Goal: Task Accomplishment & Management: Complete application form

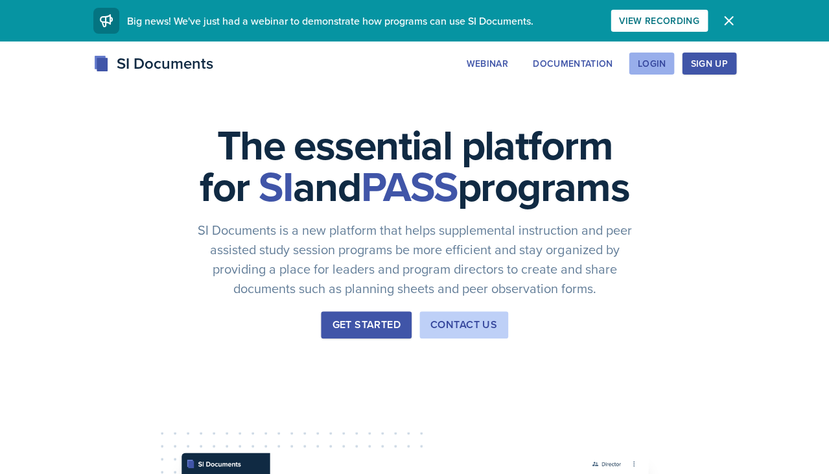
click at [659, 59] on div "Login" at bounding box center [651, 63] width 29 height 10
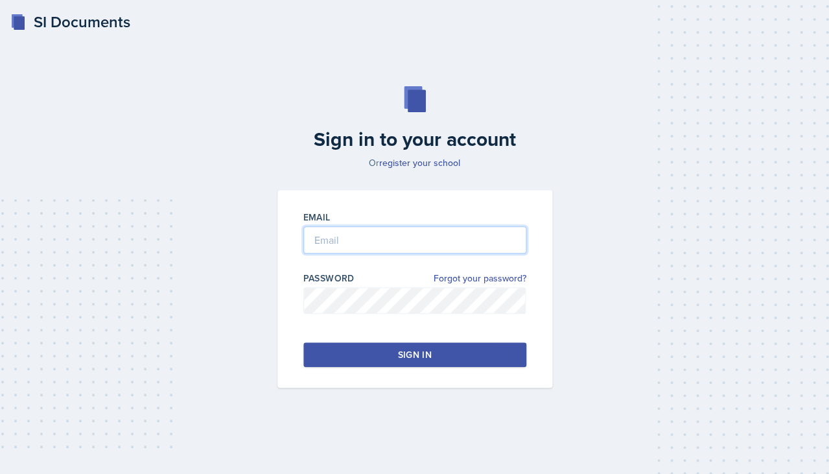
type input "[EMAIL_ADDRESS][DOMAIN_NAME]"
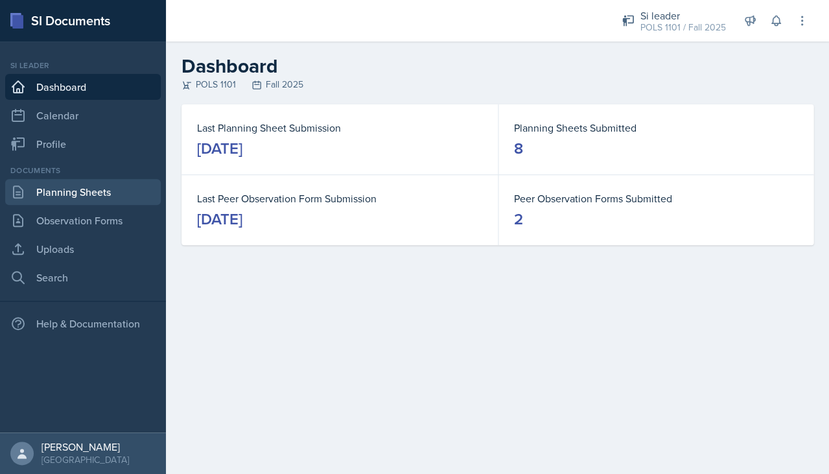
click at [110, 188] on link "Planning Sheets" at bounding box center [83, 192] width 156 height 26
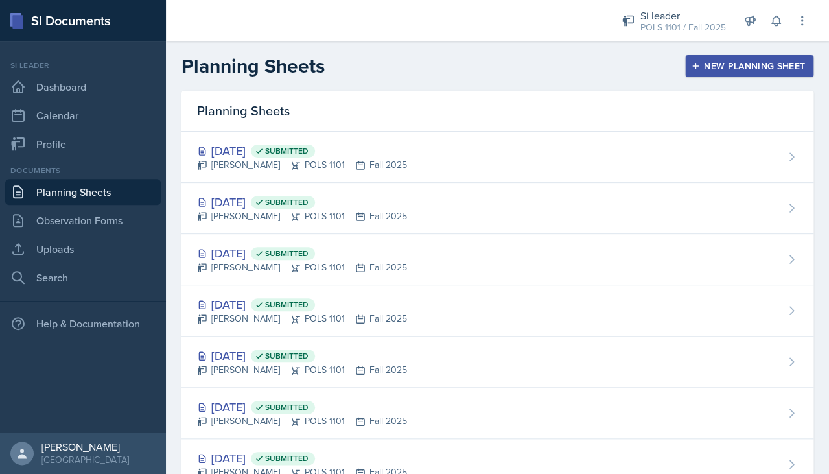
click at [730, 64] on div "New Planning Sheet" at bounding box center [748, 66] width 111 height 10
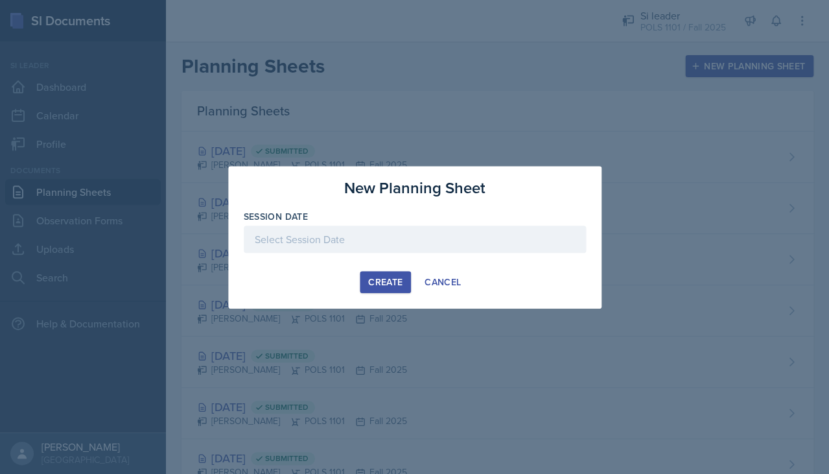
click at [434, 237] on div at bounding box center [415, 239] width 342 height 27
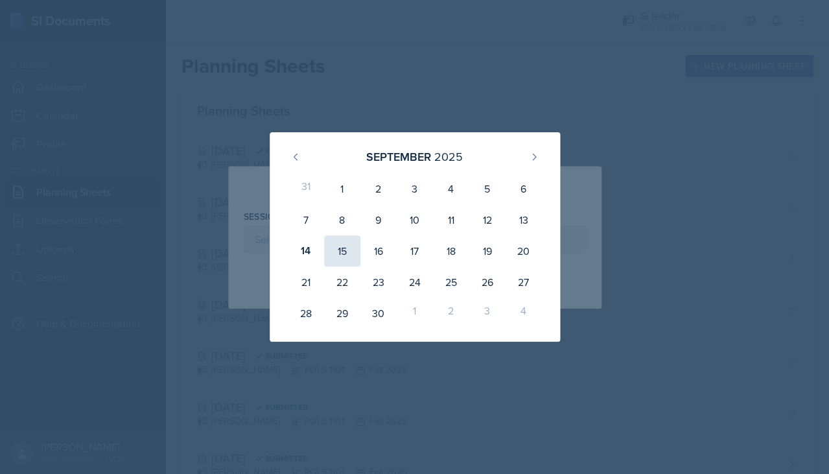
click at [338, 252] on div "15" at bounding box center [342, 250] width 36 height 31
type input "[DATE]"
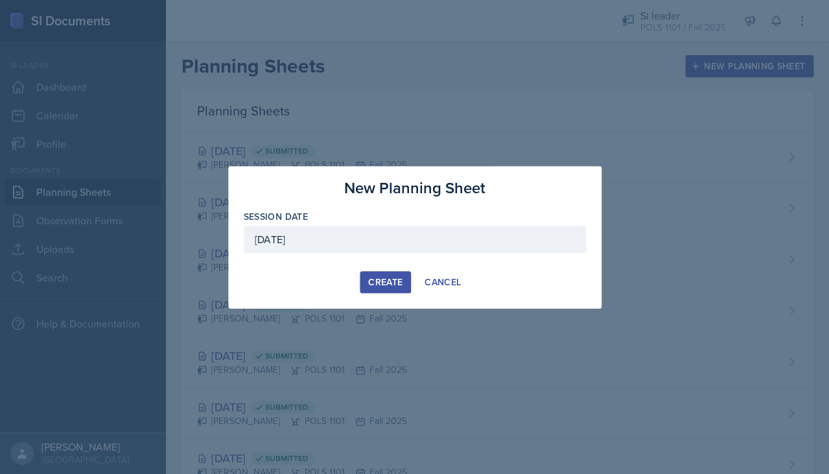
click at [366, 288] on button "Create" at bounding box center [385, 282] width 51 height 22
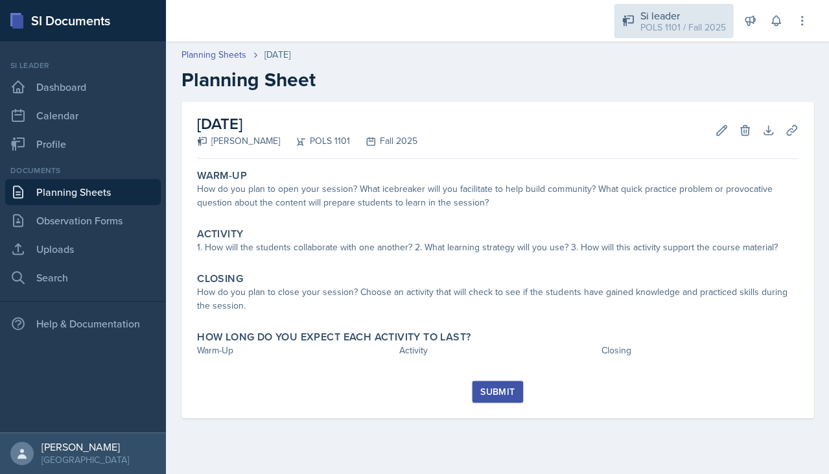
click at [688, 14] on div "Si leader" at bounding box center [683, 16] width 86 height 16
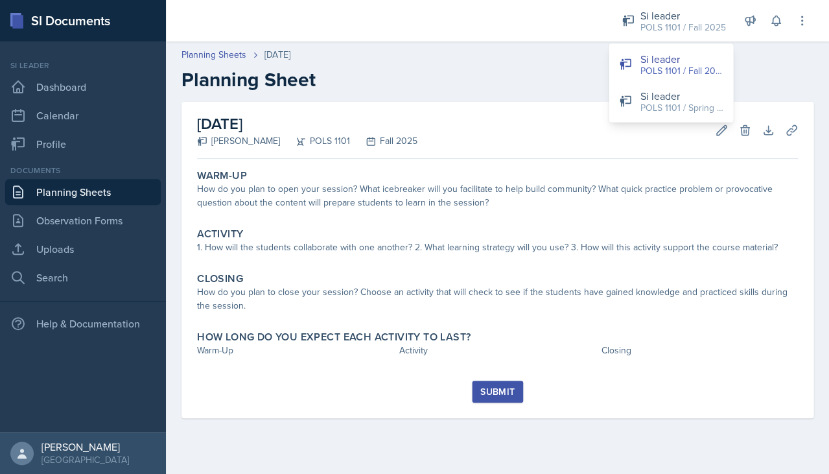
click at [741, 76] on h2 "Planning Sheet" at bounding box center [497, 79] width 632 height 23
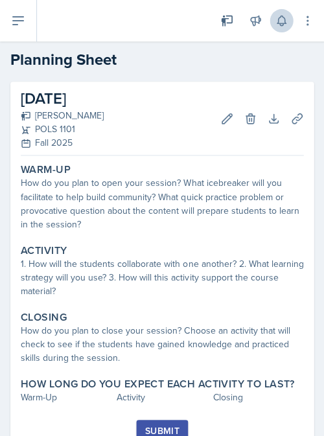
click at [286, 19] on icon at bounding box center [281, 20] width 13 height 13
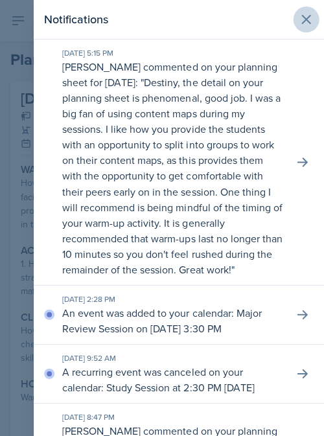
click at [301, 29] on button at bounding box center [306, 19] width 26 height 26
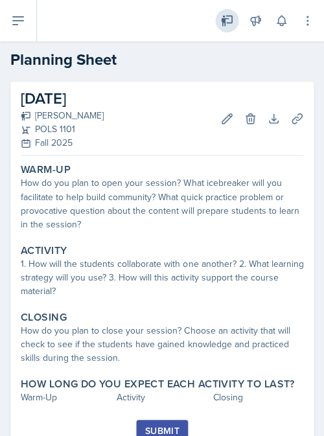
click at [228, 14] on icon at bounding box center [226, 20] width 13 height 13
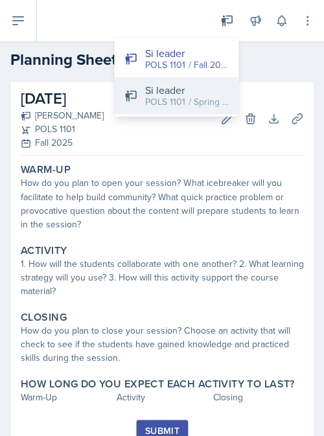
click at [194, 103] on div "POLS 1101 / Spring 2025" at bounding box center [186, 102] width 83 height 14
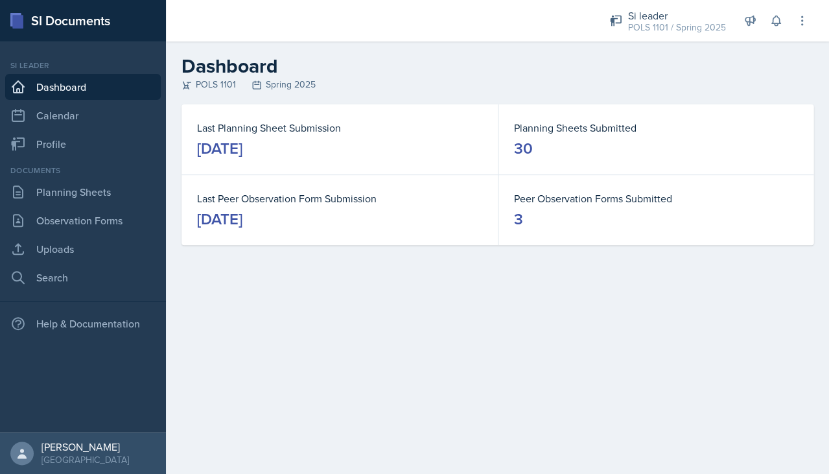
click at [105, 170] on div "Documents" at bounding box center [83, 171] width 156 height 12
click at [106, 186] on link "Planning Sheets" at bounding box center [83, 192] width 156 height 26
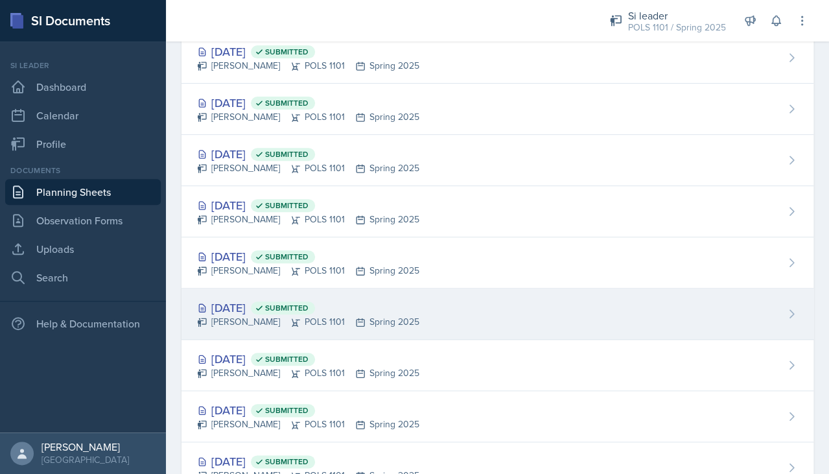
scroll to position [1171, 0]
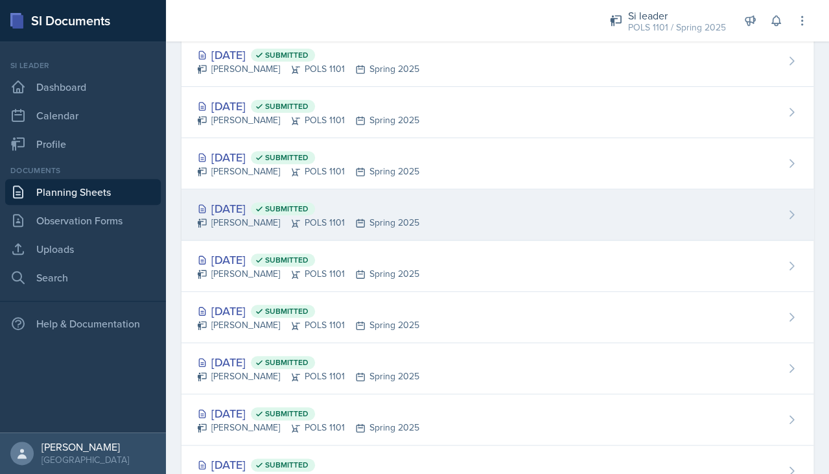
click at [432, 192] on div "[DATE] Submitted [PERSON_NAME] POLS 1101 Spring 2025" at bounding box center [497, 214] width 632 height 51
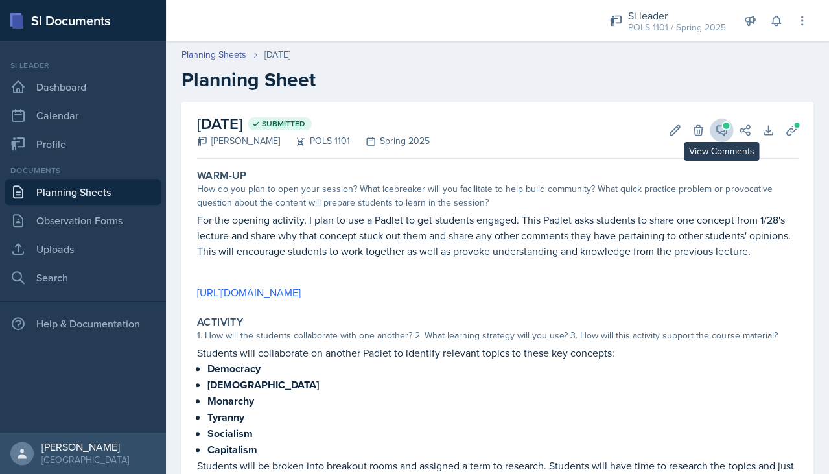
click at [727, 127] on span at bounding box center [726, 125] width 6 height 6
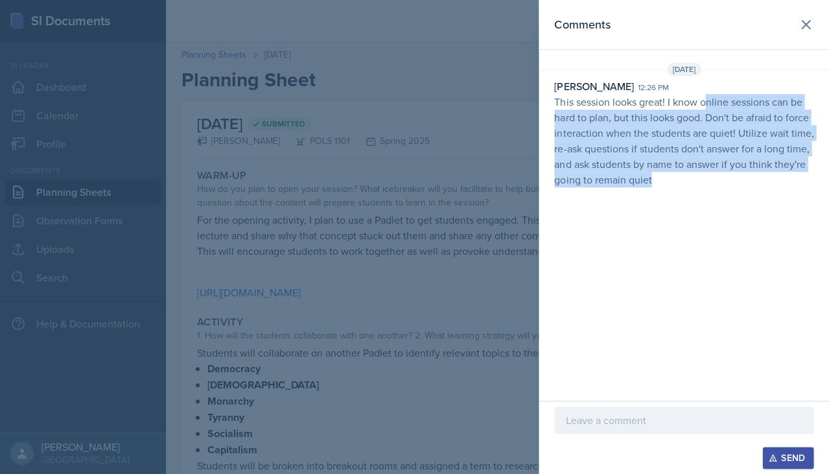
drag, startPoint x: 706, startPoint y: 99, endPoint x: 705, endPoint y: 194, distance: 95.3
click at [705, 194] on div "Comments [DATE] [PERSON_NAME] 12:26 pm This session looks great! I know online …" at bounding box center [684, 200] width 290 height 401
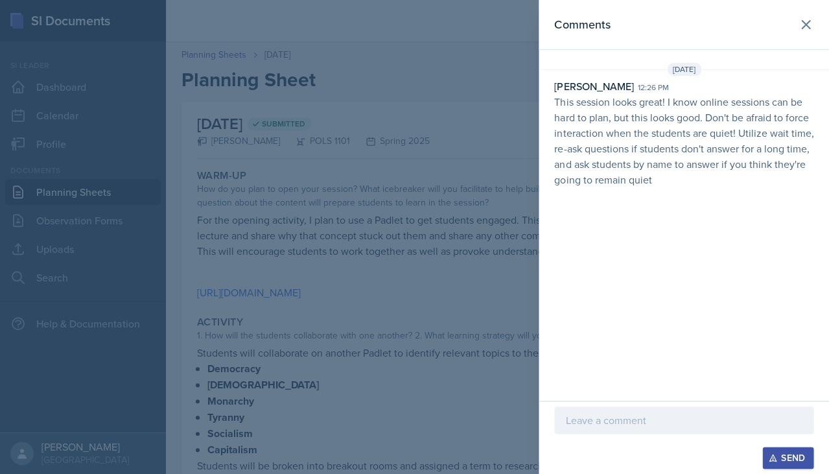
click at [500, 159] on div at bounding box center [414, 237] width 829 height 474
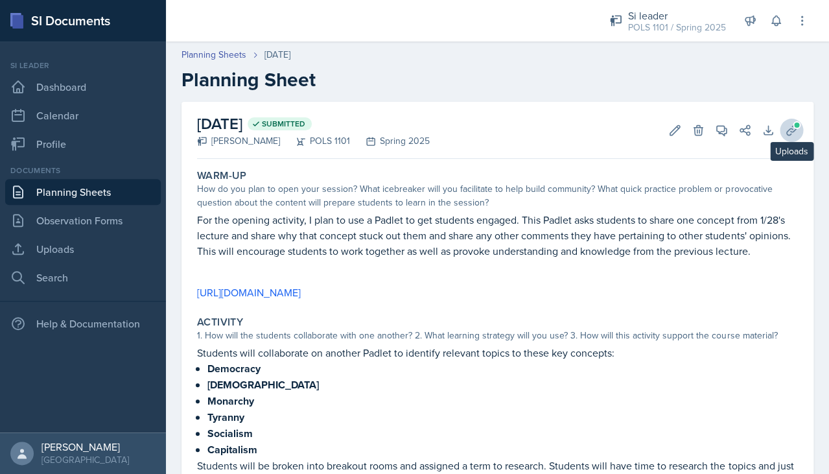
click at [786, 127] on icon at bounding box center [791, 130] width 13 height 13
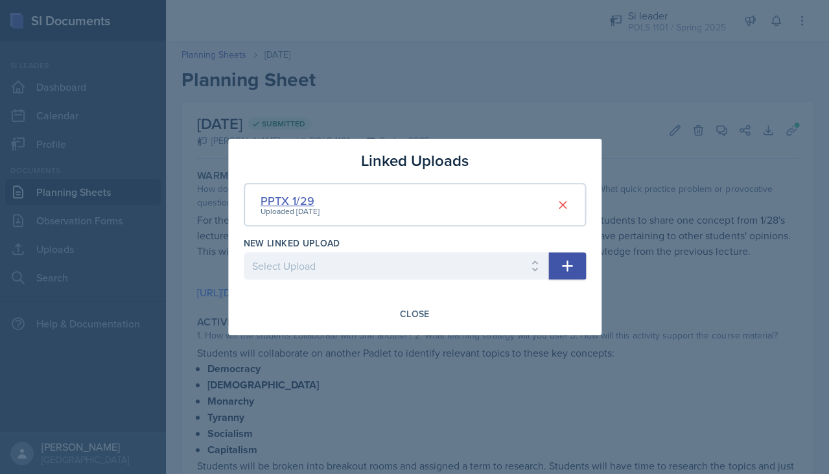
click at [311, 198] on div "PPTX 1/29" at bounding box center [290, 200] width 59 height 17
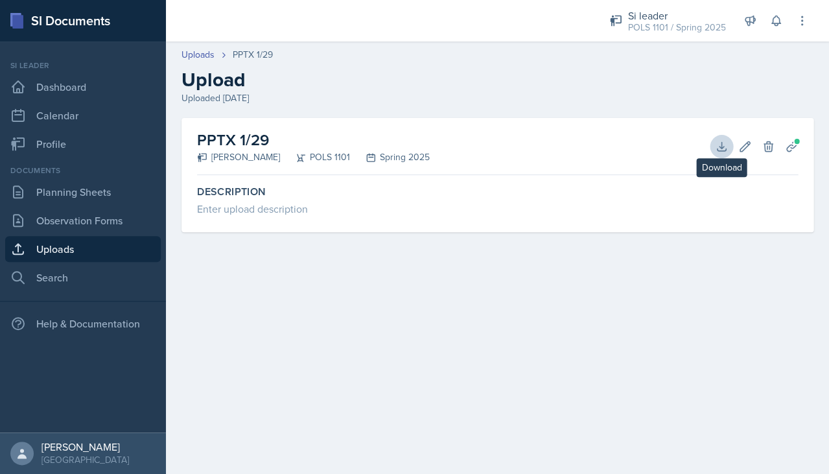
click at [710, 148] on button "Download" at bounding box center [721, 146] width 23 height 23
click at [421, 301] on main "Uploads PPTX 1/29 Upload Uploaded [DATE] PPTX 1/29 [PERSON_NAME] POLS 1101 Spri…" at bounding box center [497, 257] width 663 height 432
click at [52, 251] on link "Uploads" at bounding box center [83, 249] width 156 height 26
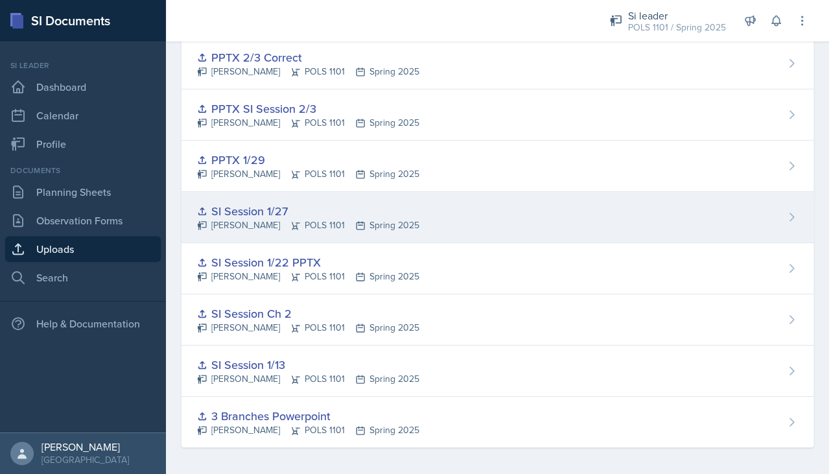
click at [268, 213] on div "SI Session 1/27" at bounding box center [308, 210] width 222 height 17
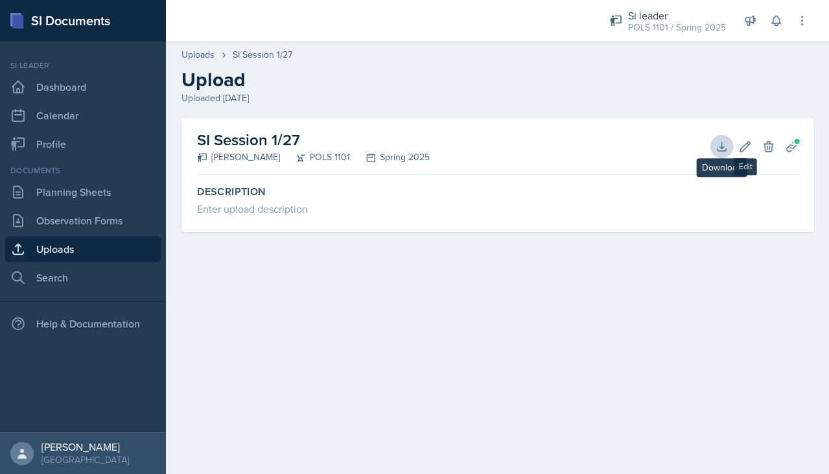
click at [717, 147] on icon at bounding box center [721, 146] width 13 height 13
click at [193, 56] on link "Uploads" at bounding box center [197, 55] width 33 height 14
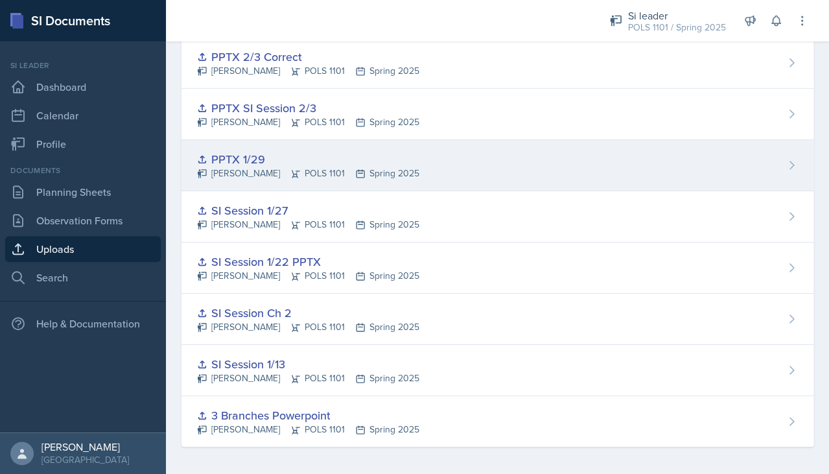
scroll to position [861, 0]
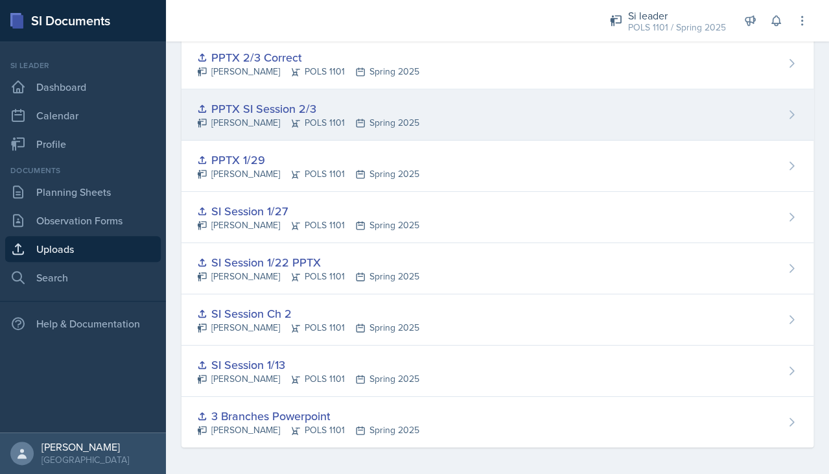
click at [294, 118] on icon at bounding box center [295, 123] width 10 height 10
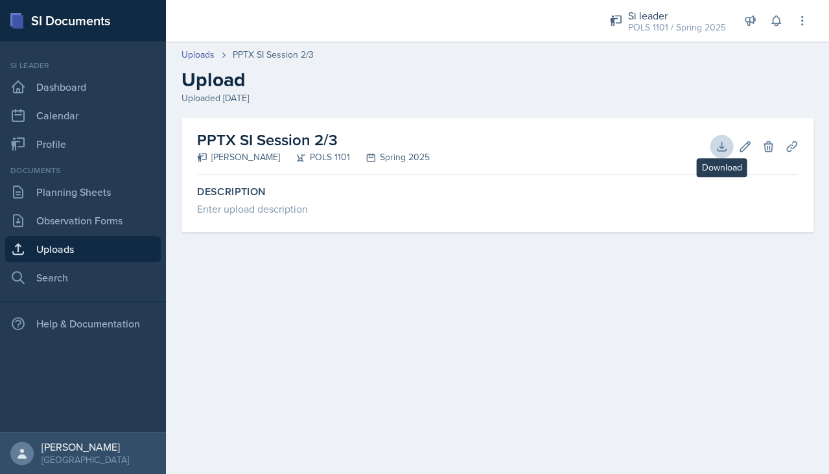
click at [721, 140] on icon at bounding box center [721, 146] width 13 height 13
click at [270, 278] on main "Uploads PPTX SI Session 2/3 Upload Uploaded [DATE] PPTX SI Session 2/3 [PERSON_…" at bounding box center [497, 257] width 663 height 432
